Goal: Information Seeking & Learning: Learn about a topic

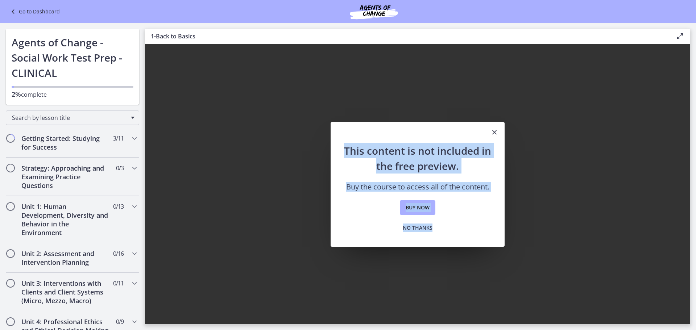
click at [13, 11] on icon at bounding box center [14, 11] width 10 height 9
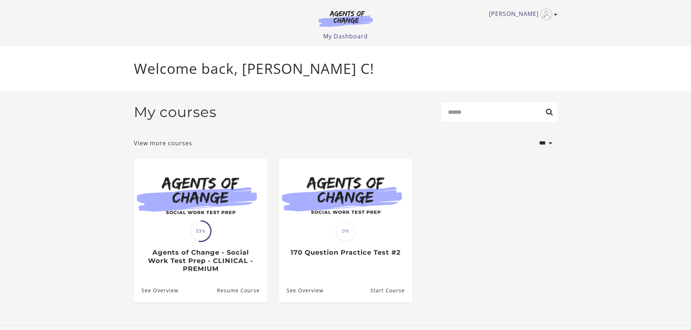
click at [502, 192] on ul "Translation missing: en.liquid.partials.dashboard_course_card.progress_descript…" at bounding box center [345, 237] width 435 height 156
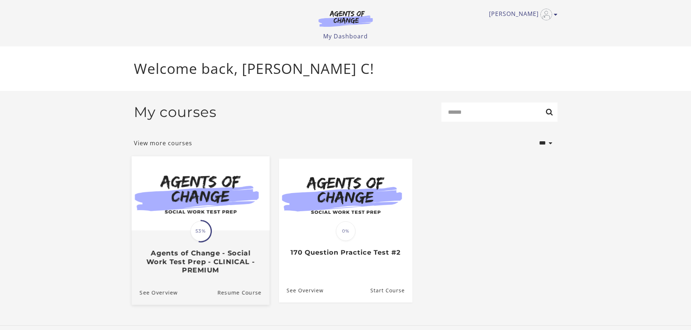
click at [200, 260] on h3 "Agents of Change - Social Work Test Prep - CLINICAL - PREMIUM" at bounding box center [200, 261] width 122 height 25
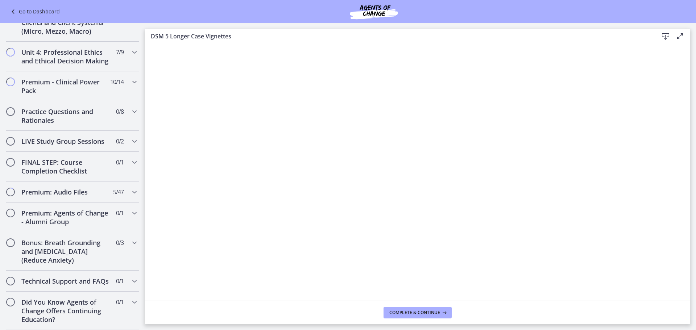
scroll to position [751, 0]
click at [123, 131] on div "LIVE Study Group Sessions 0 / 2 Completed" at bounding box center [72, 141] width 133 height 21
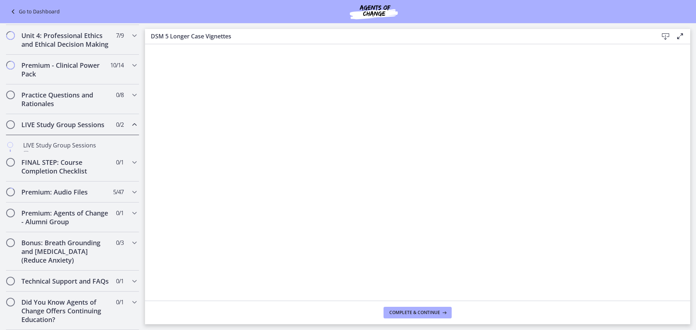
scroll to position [287, 0]
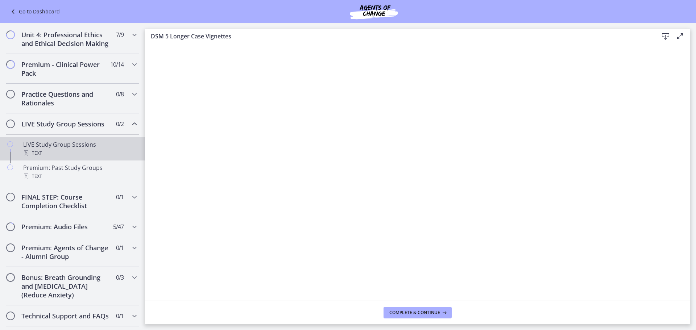
click at [65, 154] on div "LIVE Study Group Sessions Text" at bounding box center [79, 148] width 113 height 17
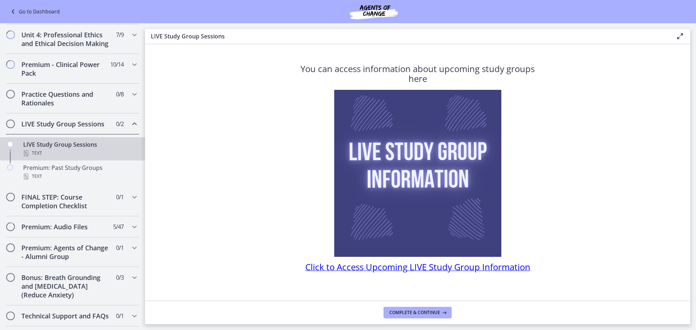
click at [434, 264] on span "Click to Access Upcoming LIVE Study Group Information" at bounding box center [417, 267] width 225 height 12
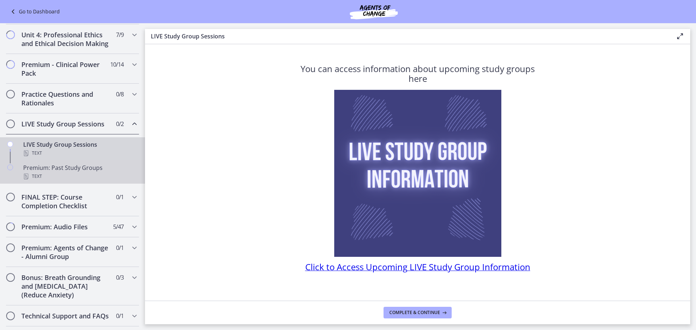
click at [55, 181] on div "Text" at bounding box center [79, 176] width 113 height 9
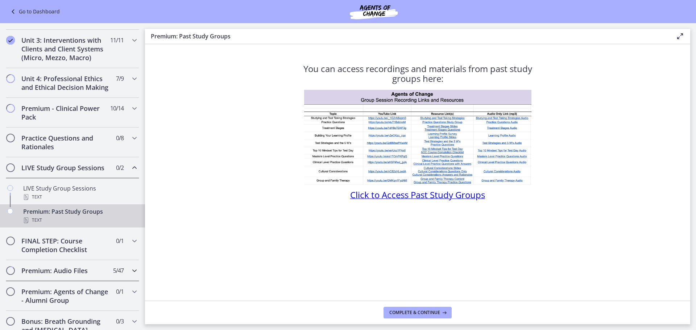
scroll to position [231, 0]
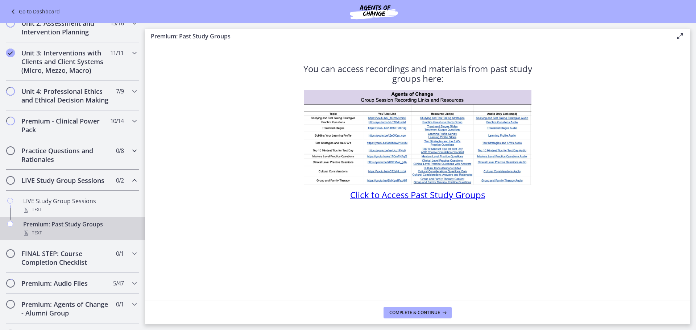
click at [73, 156] on h2 "Practice Questions and Rationales" at bounding box center [65, 154] width 88 height 17
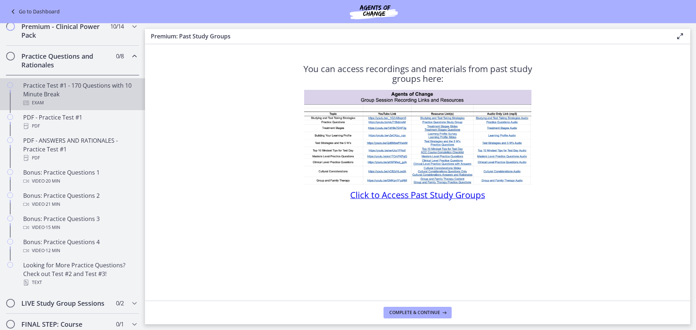
scroll to position [339, 0]
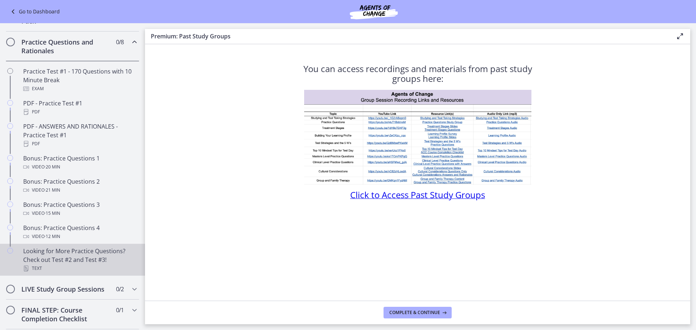
click at [43, 273] on div "Text" at bounding box center [79, 268] width 113 height 9
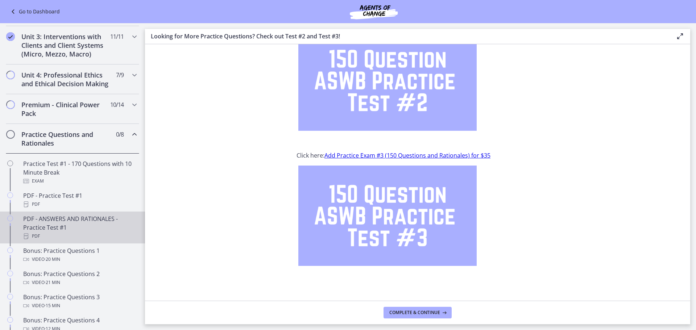
scroll to position [231, 0]
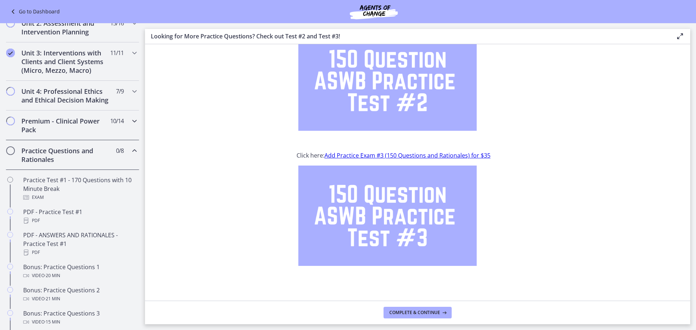
click at [117, 125] on span "10 / 14 Completed" at bounding box center [116, 121] width 13 height 9
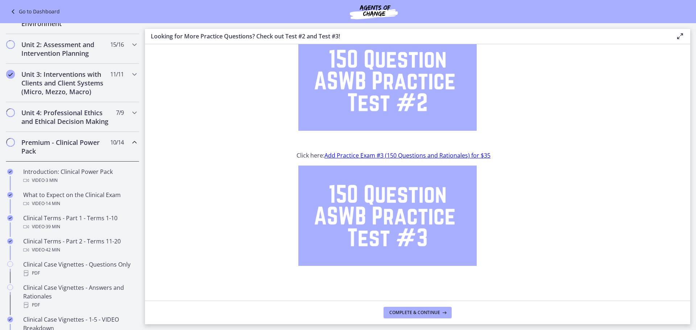
scroll to position [194, 0]
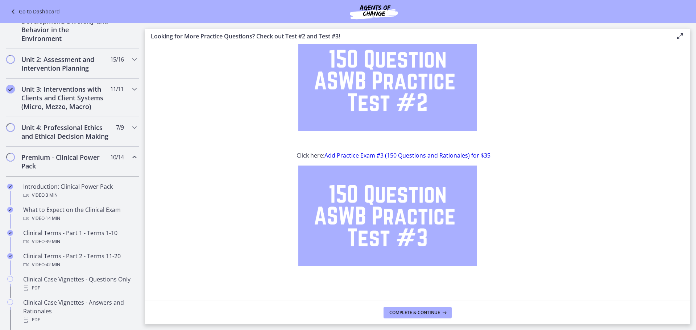
click at [123, 167] on div "Premium - Clinical Power Pack 10 / 14 Completed" at bounding box center [72, 162] width 133 height 30
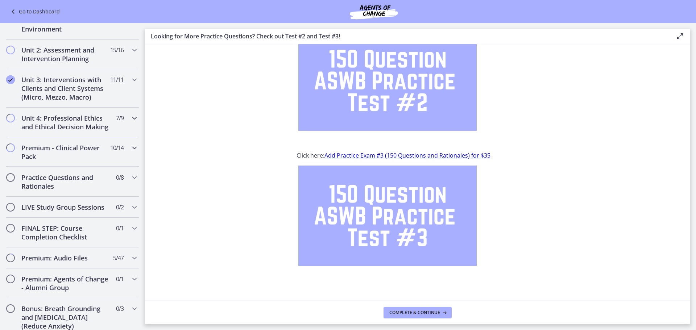
scroll to position [215, 0]
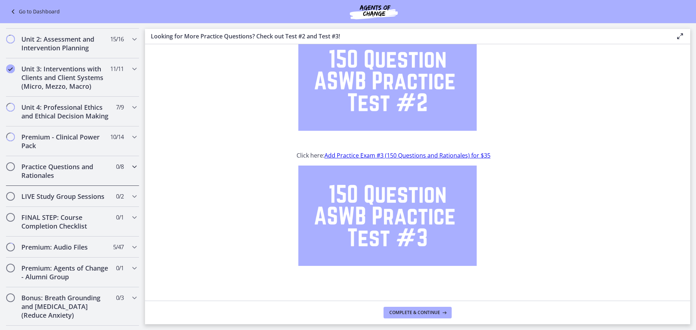
click at [120, 175] on div "Practice Questions and Rationales 0 / 8 Completed" at bounding box center [72, 171] width 133 height 30
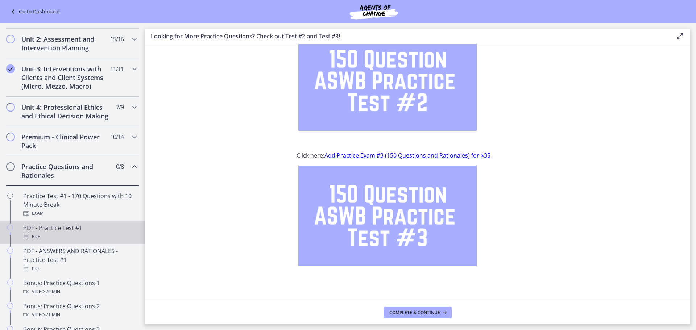
click at [50, 238] on div "PDF - Practice Test #1 PDF" at bounding box center [79, 232] width 113 height 17
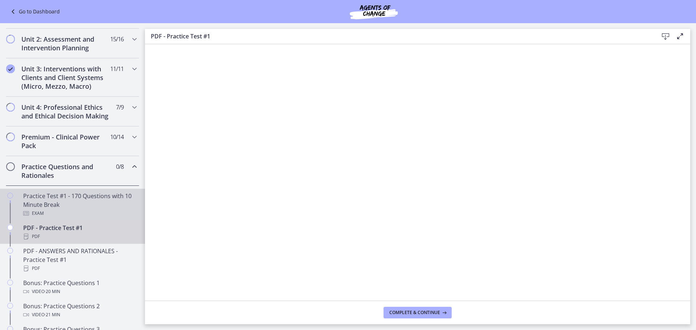
click at [59, 204] on div "Practice Test #1 - 170 Questions with 10 Minute Break Exam" at bounding box center [79, 205] width 113 height 26
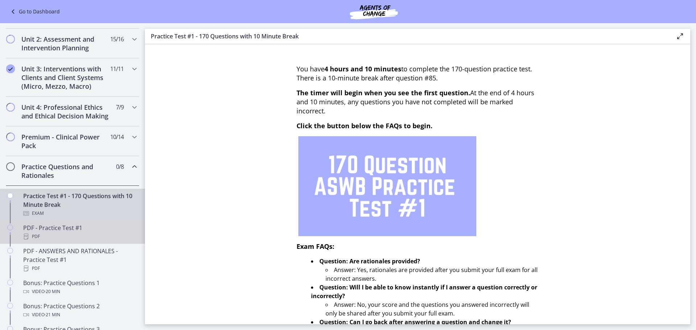
click at [46, 235] on div "PDF - Practice Test #1 PDF" at bounding box center [79, 232] width 113 height 17
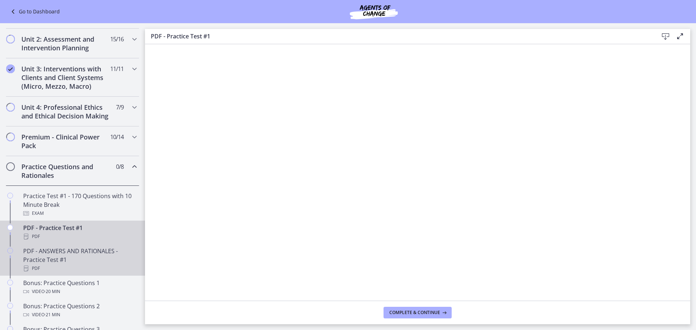
click at [45, 260] on div "PDF - ANSWERS AND RATIONALES - Practice Test #1 PDF" at bounding box center [79, 260] width 113 height 26
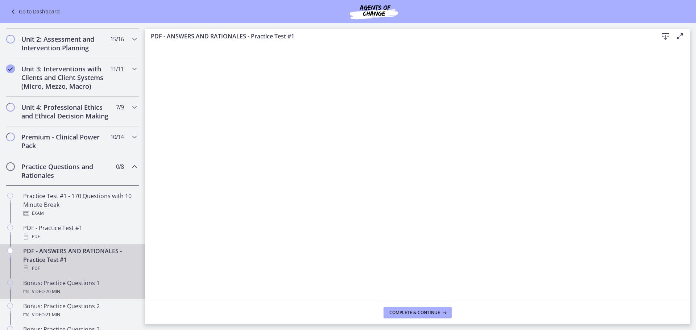
click at [58, 295] on div "Bonus: Practice Questions 1 Video · 20 min" at bounding box center [79, 287] width 113 height 17
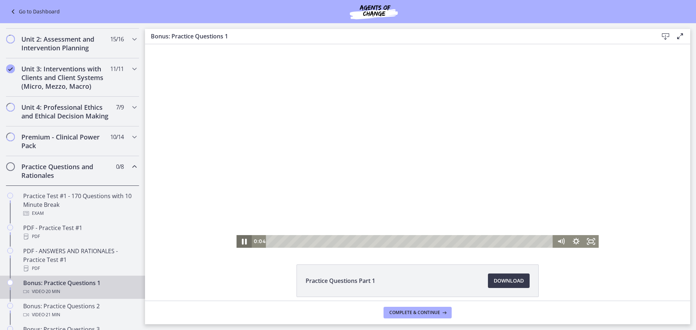
click at [241, 243] on icon "Pause" at bounding box center [244, 241] width 18 height 15
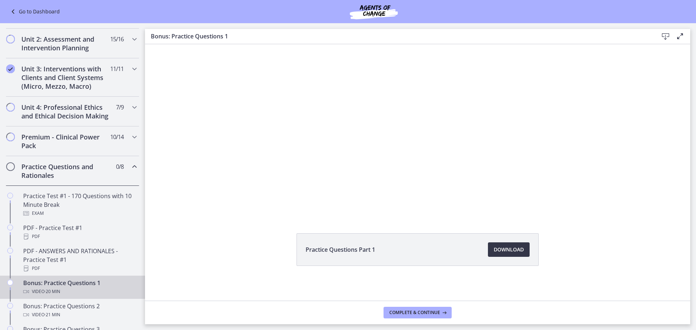
click at [498, 251] on span "Download Opens in a new window" at bounding box center [509, 249] width 30 height 9
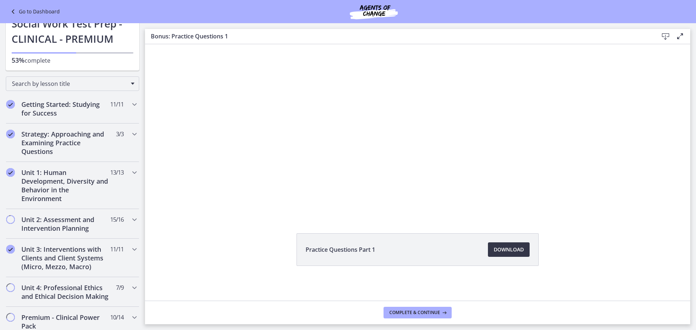
scroll to position [33, 0]
